Goal: Task Accomplishment & Management: Complete application form

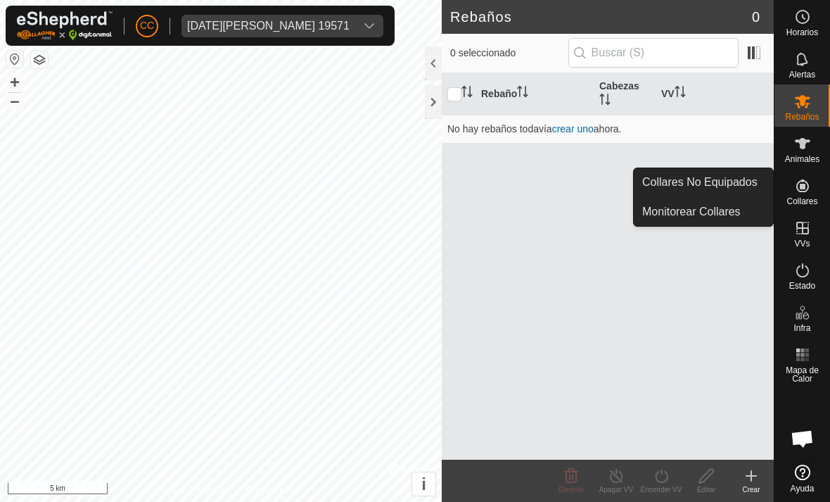
click at [576, 189] on span "Collares No Equipados" at bounding box center [699, 182] width 115 height 17
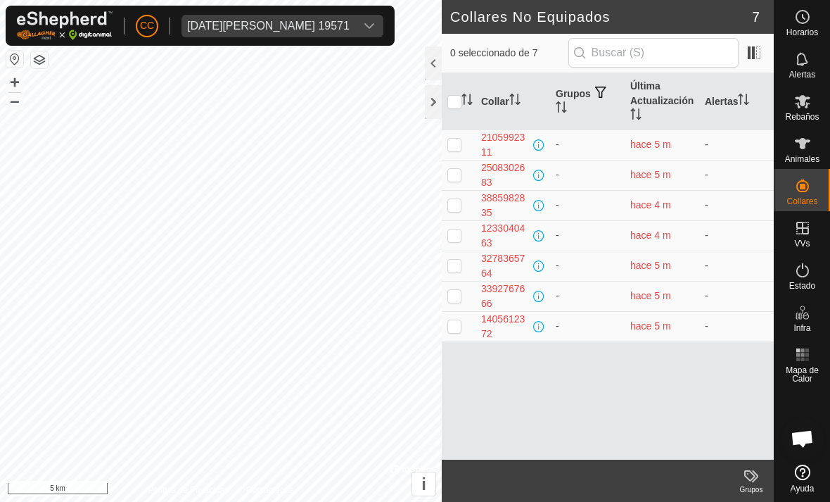
click at [431, 60] on div at bounding box center [433, 63] width 17 height 34
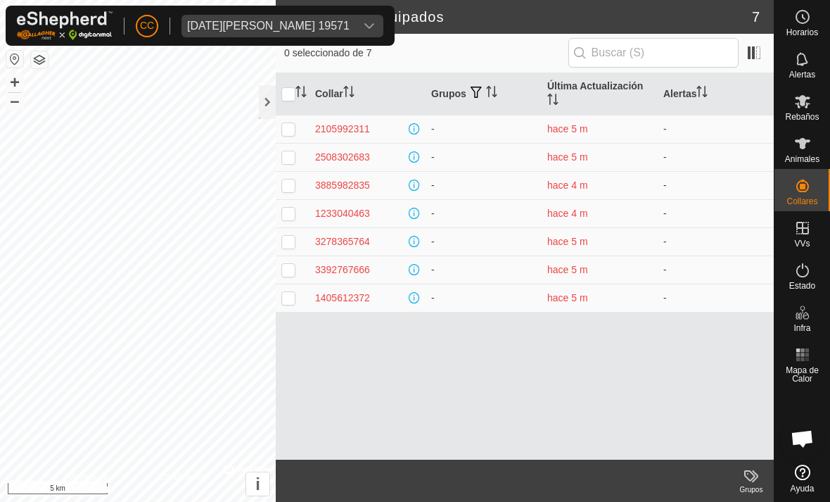
click at [267, 87] on div at bounding box center [267, 102] width 17 height 34
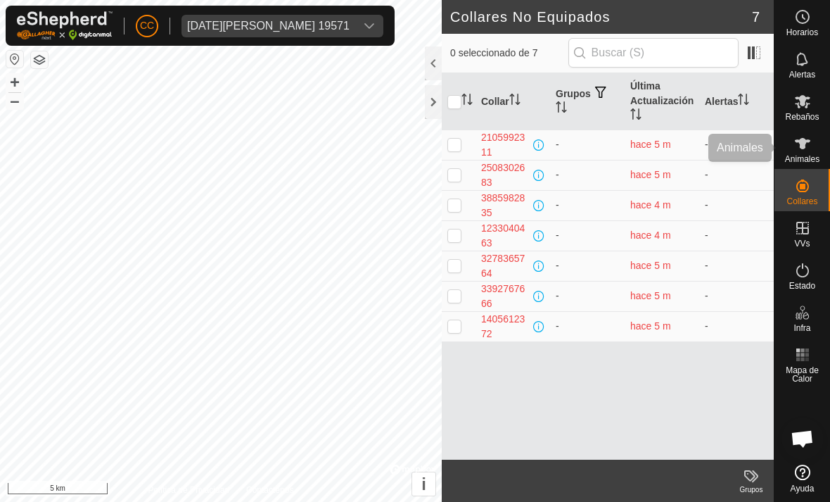
click at [576, 152] on es-animals-svg-icon at bounding box center [802, 143] width 25 height 23
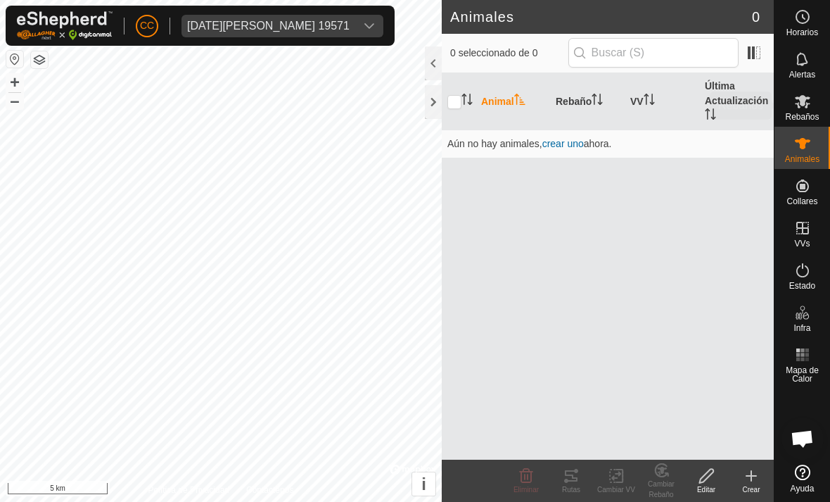
click at [576, 101] on icon at bounding box center [802, 101] width 17 height 17
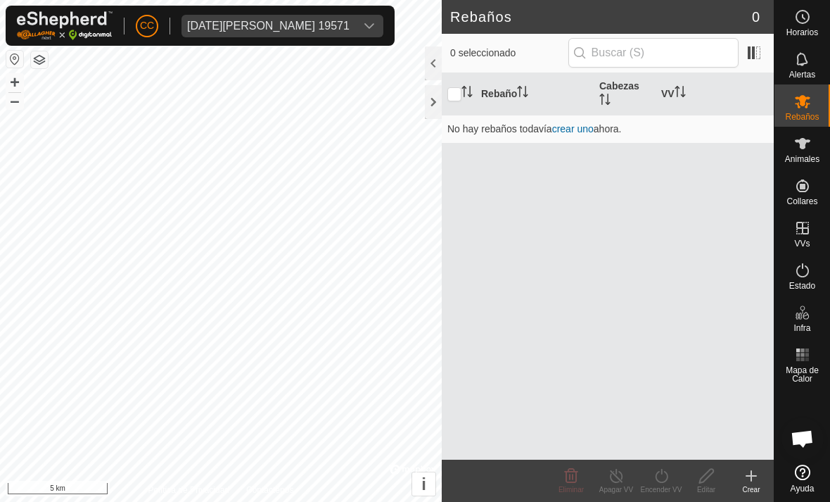
click at [576, 133] on link "crear uno" at bounding box center [573, 128] width 42 height 11
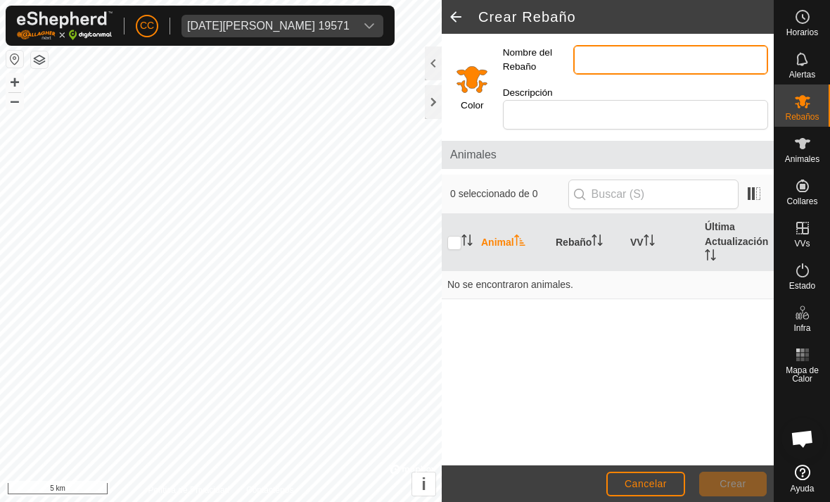
click at [576, 68] on input "Nombre del Rebaño" at bounding box center [670, 60] width 195 height 30
type input "Noria"
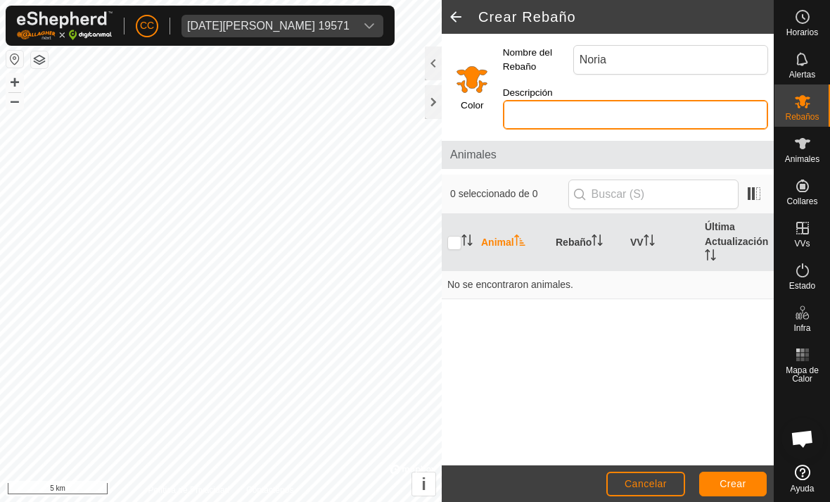
click at [576, 110] on input "Descripción" at bounding box center [635, 115] width 265 height 30
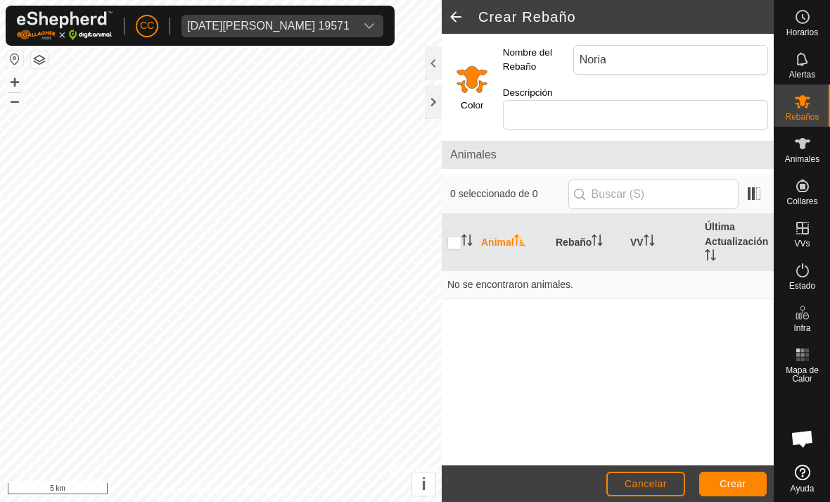
click at [576, 480] on span "Crear" at bounding box center [733, 483] width 27 height 11
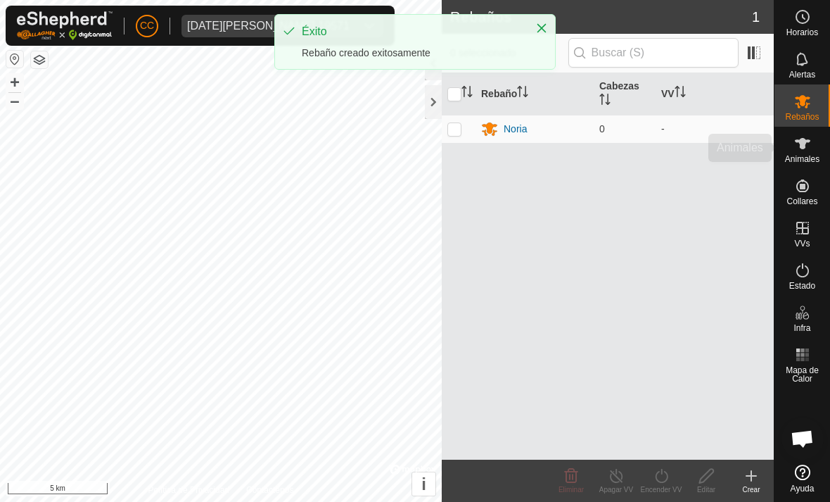
click at [576, 142] on icon at bounding box center [802, 143] width 17 height 17
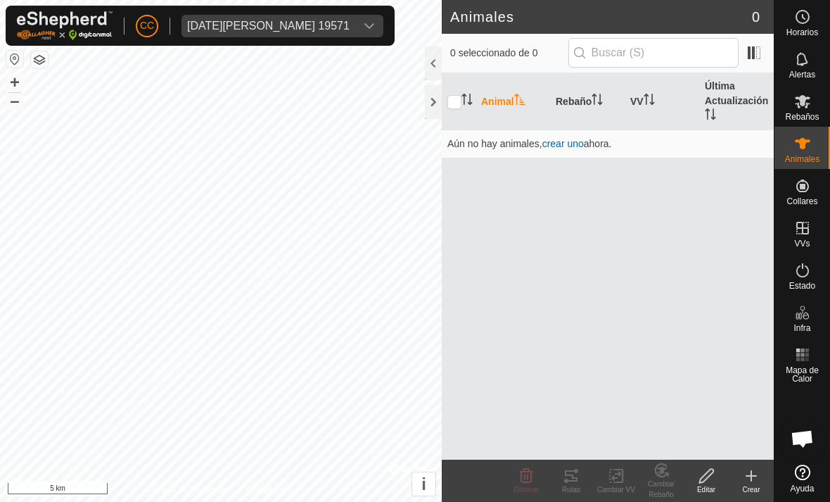
click at [565, 146] on span "crear uno" at bounding box center [563, 143] width 42 height 11
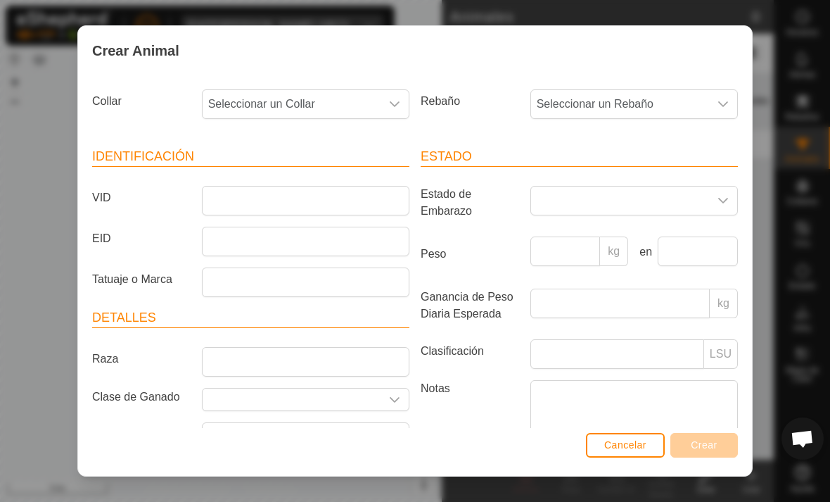
click at [345, 105] on span "Seleccionar un Collar" at bounding box center [292, 104] width 178 height 28
click at [300, 112] on span "Seleccionar un Collar" at bounding box center [292, 104] width 178 height 28
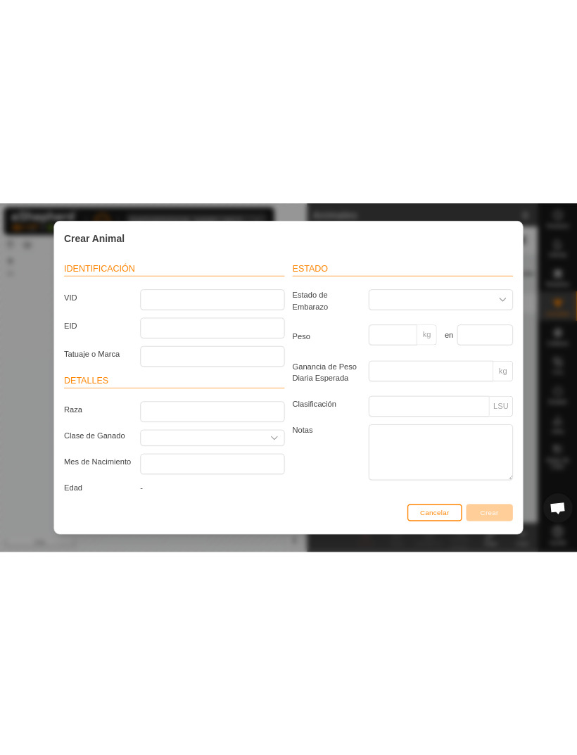
scroll to position [13, 0]
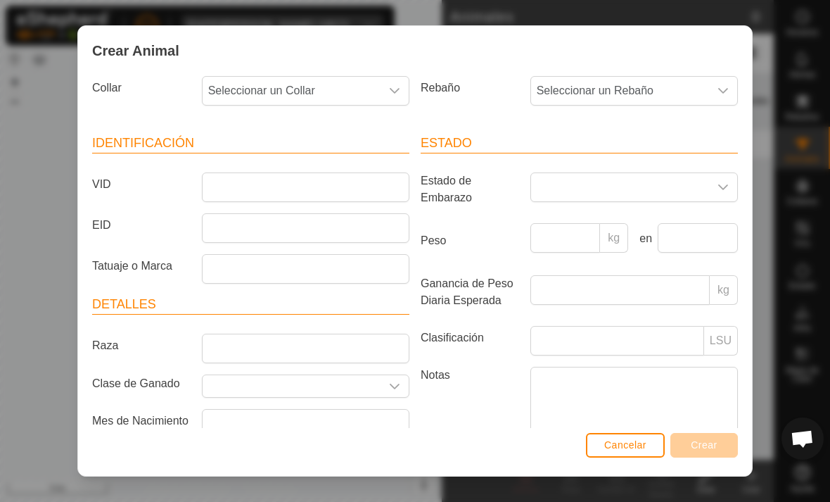
click at [370, 83] on span "Seleccionar un Collar" at bounding box center [292, 91] width 178 height 28
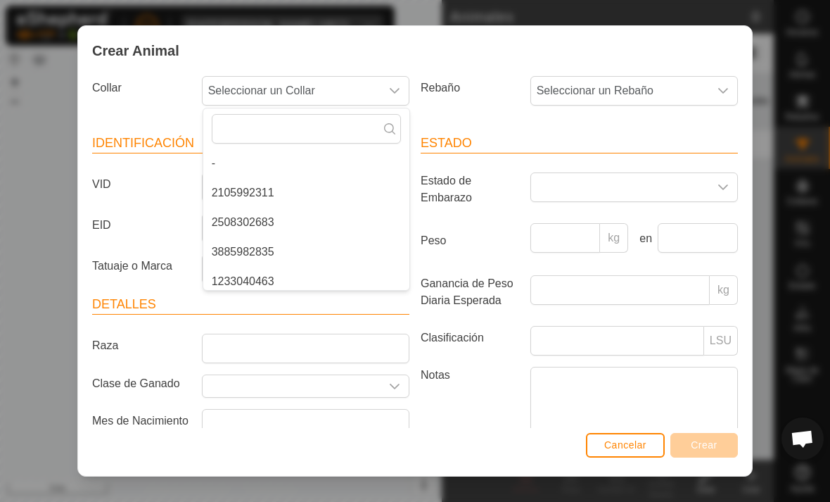
click at [240, 187] on span "2105992311" at bounding box center [243, 192] width 63 height 17
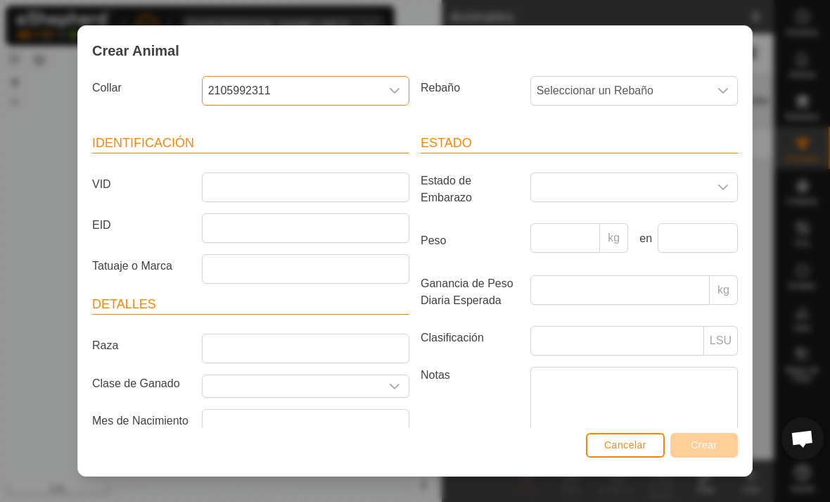
click at [576, 97] on span "Seleccionar un Rebaño" at bounding box center [620, 91] width 178 height 28
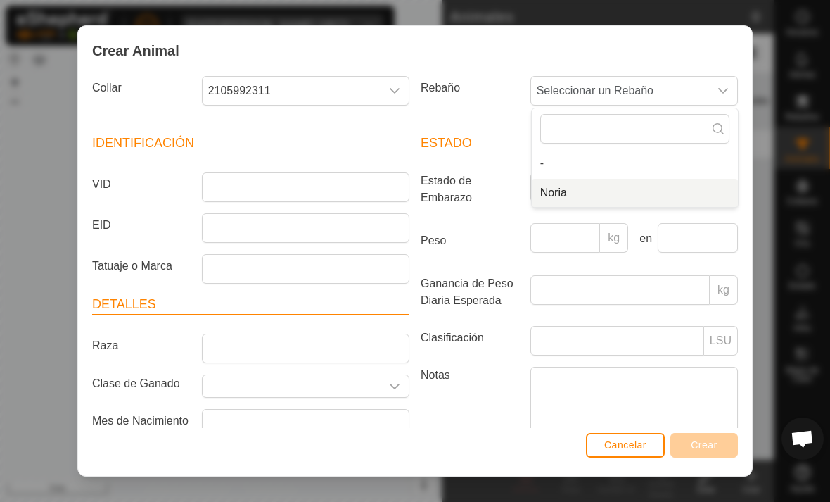
click at [551, 193] on span "Noria" at bounding box center [553, 192] width 27 height 17
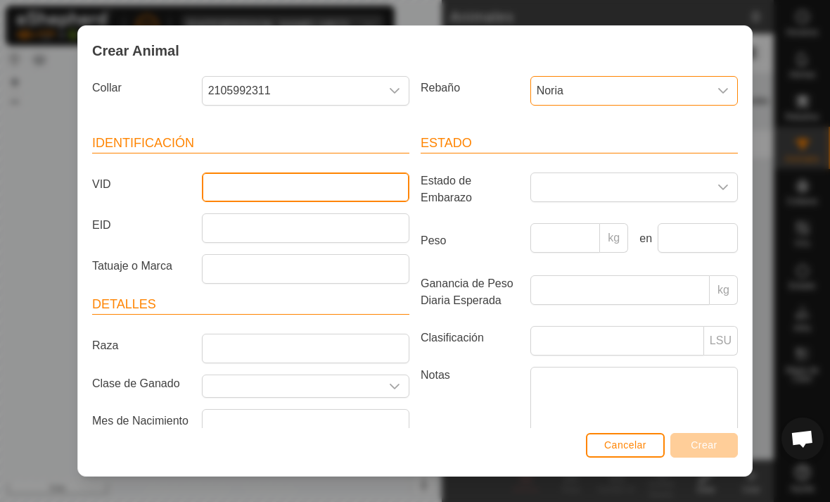
click at [248, 188] on input "VID" at bounding box center [306, 187] width 208 height 30
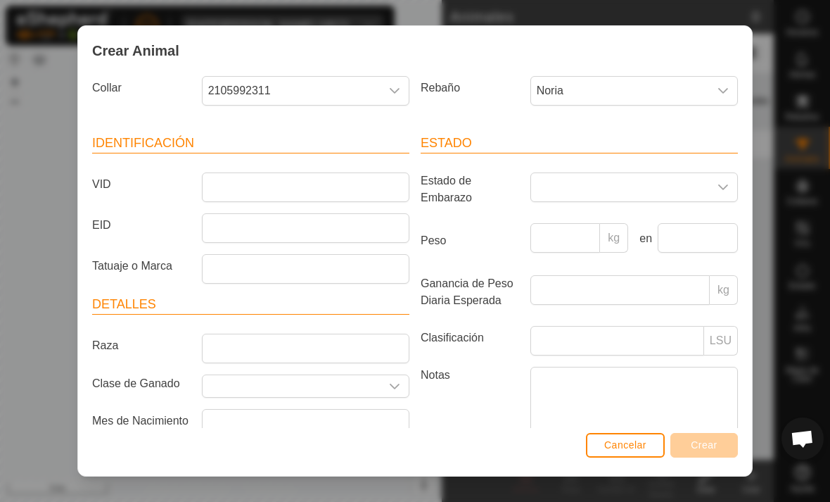
click at [38, 326] on div "Crear Animal Collar 2105992311 Rebaño Noria Identificación VID EID Tatuaje o Ma…" at bounding box center [415, 251] width 830 height 502
click at [576, 445] on span "Cancelar" at bounding box center [625, 444] width 42 height 11
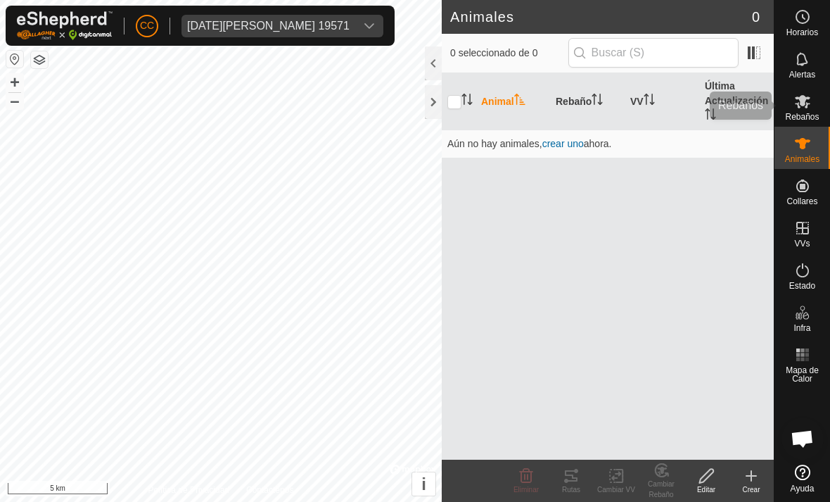
click at [576, 124] on div "Rebaños" at bounding box center [802, 105] width 56 height 42
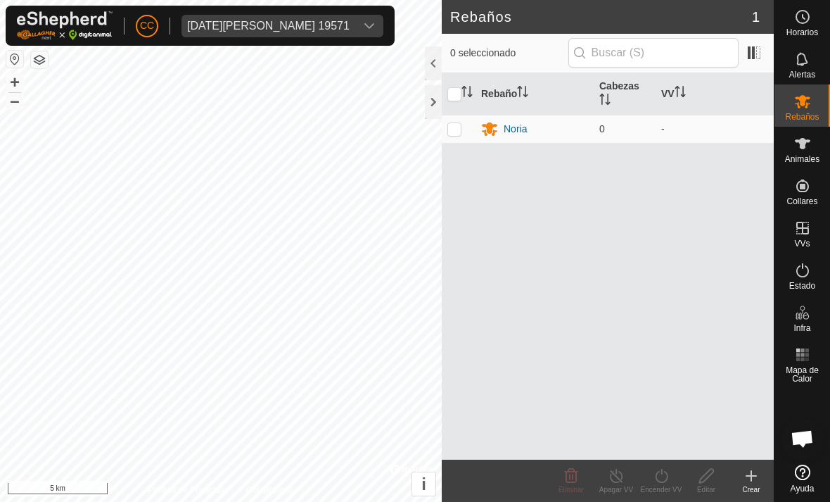
click at [459, 129] on p-checkbox at bounding box center [454, 128] width 14 height 11
checkbox input "true"
click at [452, 115] on td at bounding box center [459, 129] width 34 height 28
checkbox input "false"
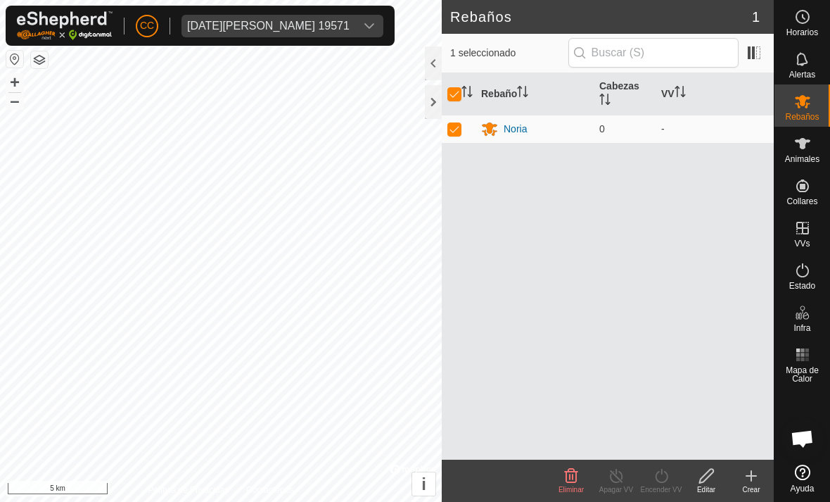
checkbox input "false"
click at [435, 96] on div at bounding box center [433, 102] width 17 height 34
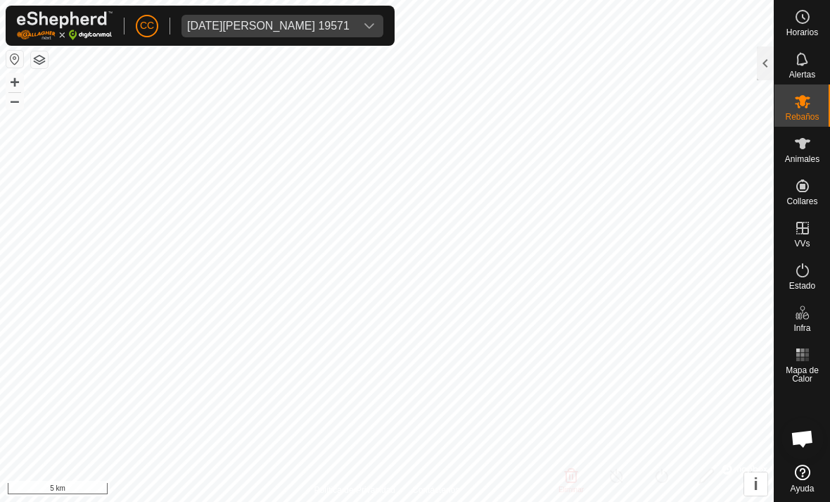
click at [576, 61] on div at bounding box center [765, 63] width 17 height 34
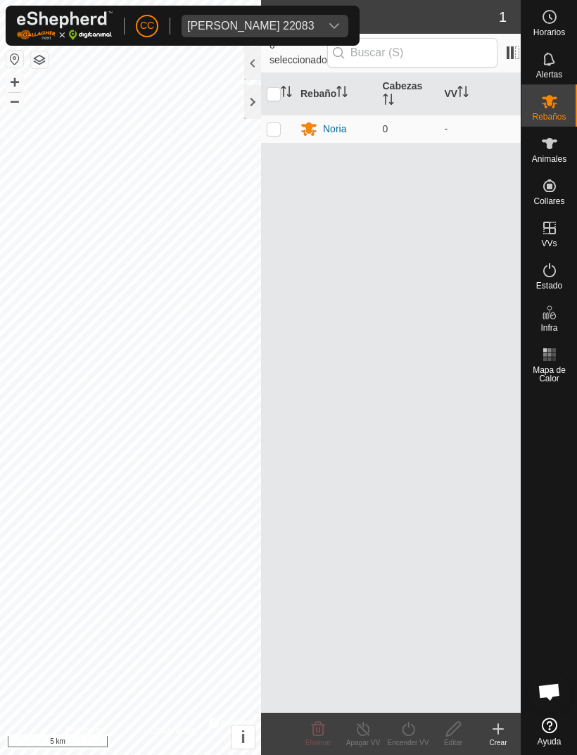
click at [314, 22] on div "[PERSON_NAME] [PERSON_NAME] 22083" at bounding box center [250, 25] width 127 height 11
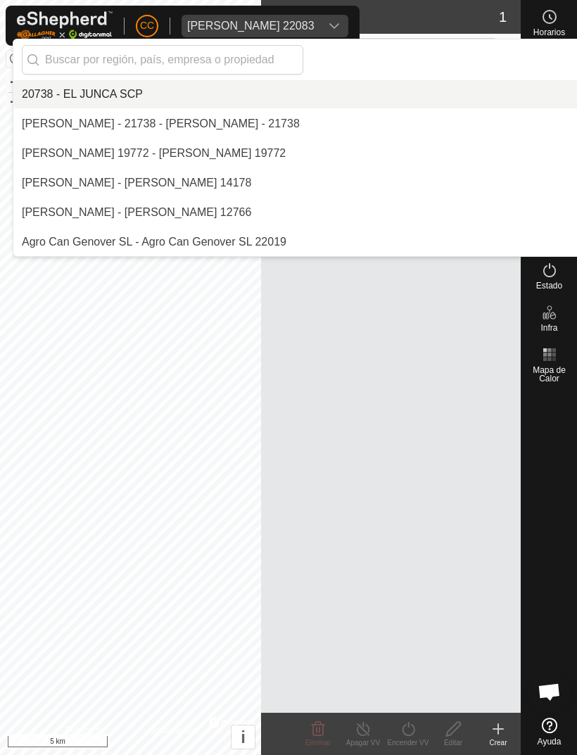
scroll to position [5170, 0]
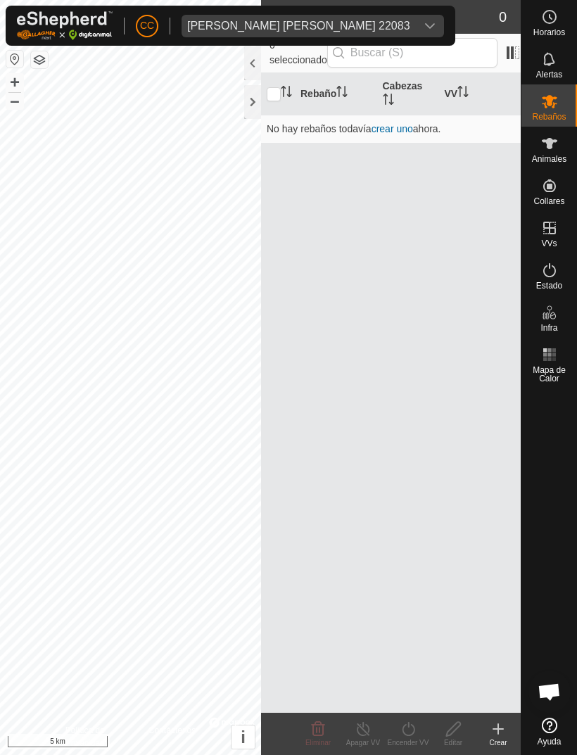
click at [393, 129] on link "crear uno" at bounding box center [392, 128] width 42 height 11
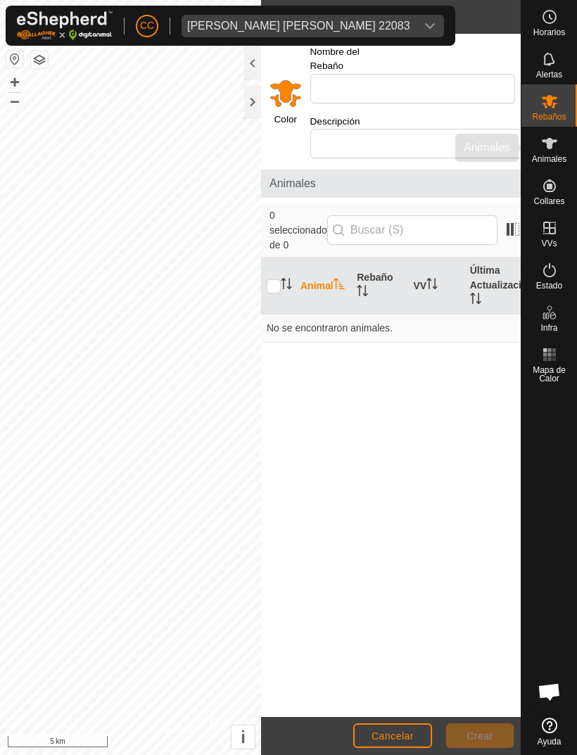
click at [547, 146] on icon at bounding box center [549, 143] width 15 height 11
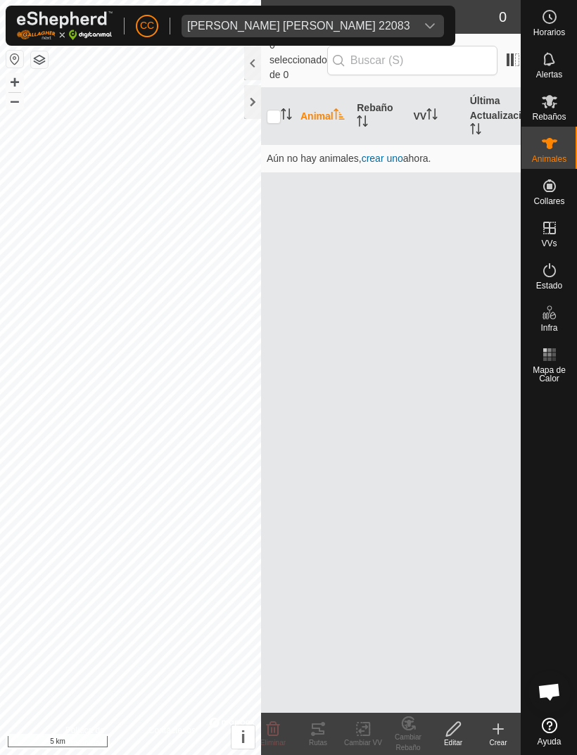
click at [379, 153] on span "crear uno" at bounding box center [383, 158] width 42 height 11
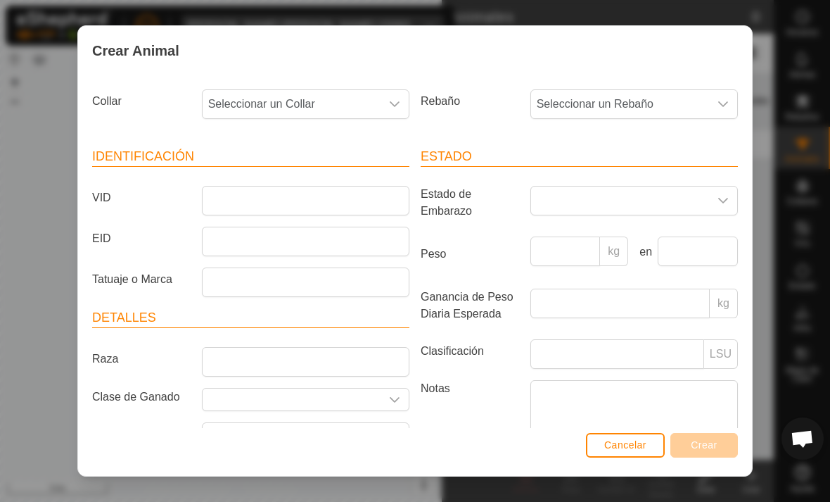
click at [315, 109] on span "Seleccionar un Collar" at bounding box center [292, 104] width 178 height 28
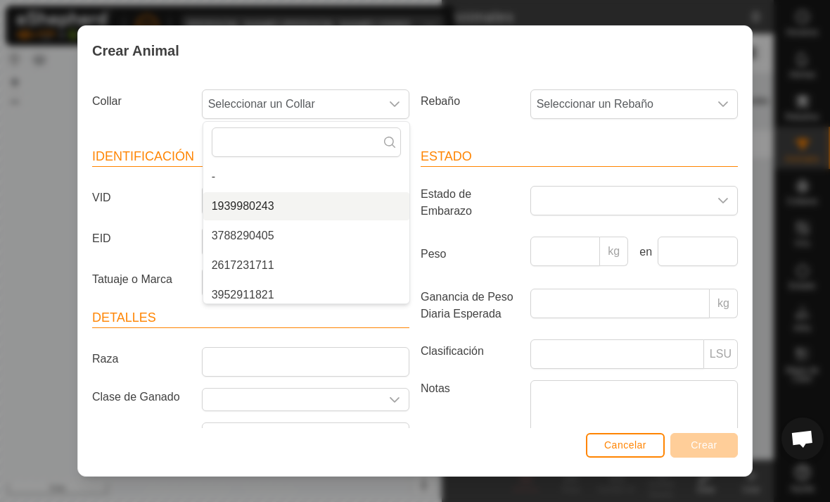
click at [240, 198] on span "1939980243" at bounding box center [243, 206] width 63 height 17
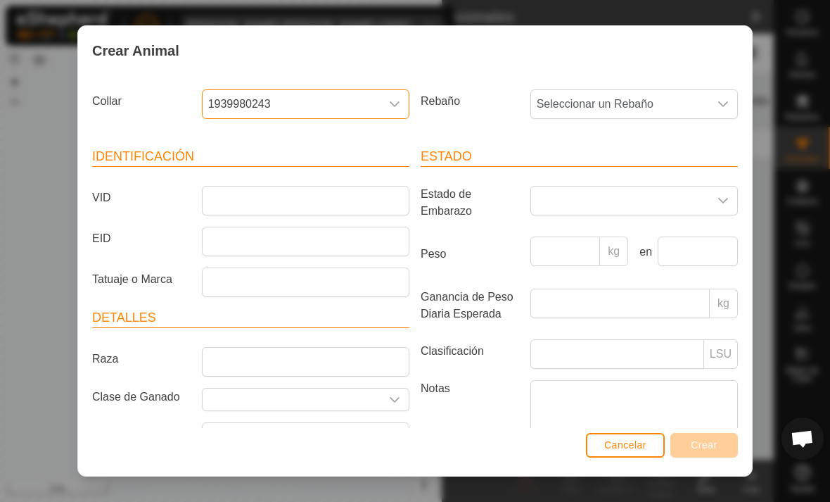
click at [576, 108] on span "Seleccionar un Rebaño" at bounding box center [620, 104] width 178 height 28
click at [497, 137] on div "Estado Estado de Embarazo Peso kg en Ganancia de Peso Diaria Esperada kg Clasif…" at bounding box center [579, 316] width 328 height 372
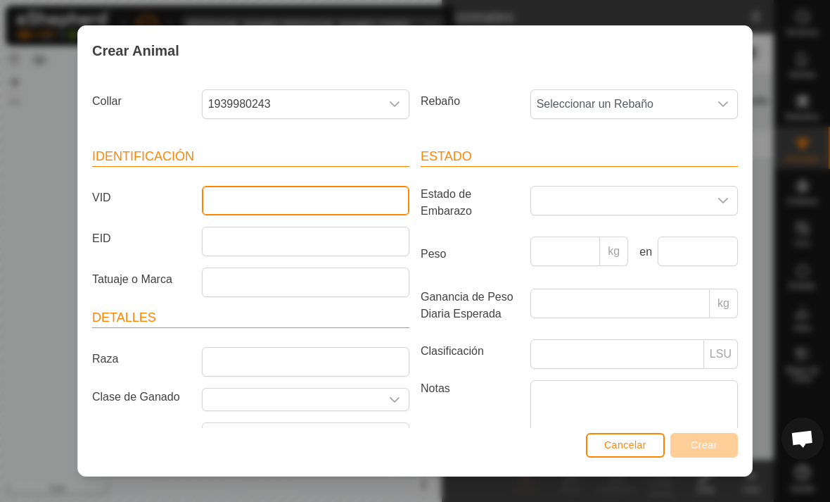
click at [241, 210] on input "VID" at bounding box center [306, 201] width 208 height 30
click at [576, 441] on span "Cancelar" at bounding box center [625, 444] width 42 height 11
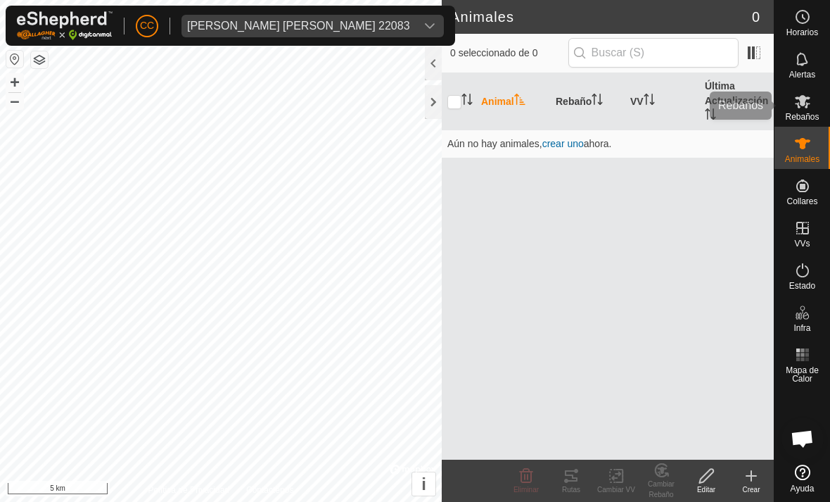
click at [576, 113] on span "Rebaños" at bounding box center [802, 117] width 34 height 8
